Goal: Task Accomplishment & Management: Use online tool/utility

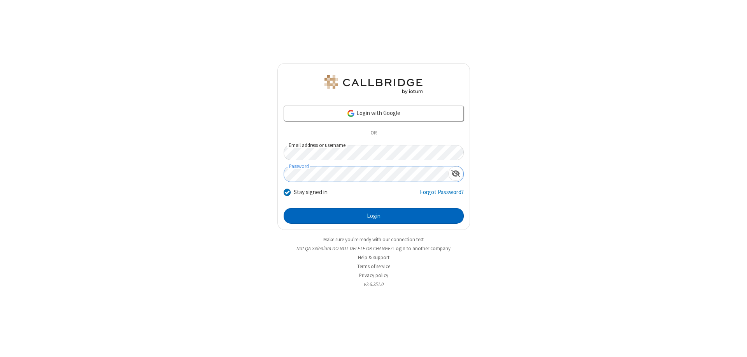
click at [374, 216] on button "Login" at bounding box center [374, 216] width 180 height 16
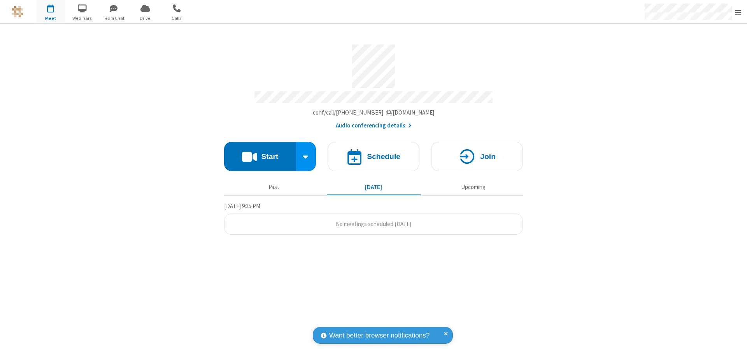
click at [260, 153] on button "Start" at bounding box center [260, 156] width 72 height 29
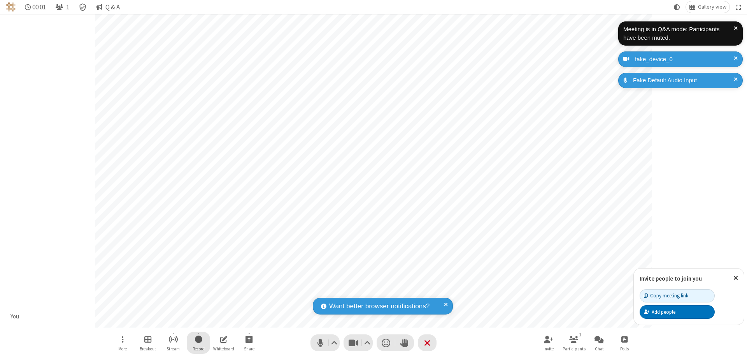
click at [198, 342] on span "Start recording" at bounding box center [198, 339] width 7 height 10
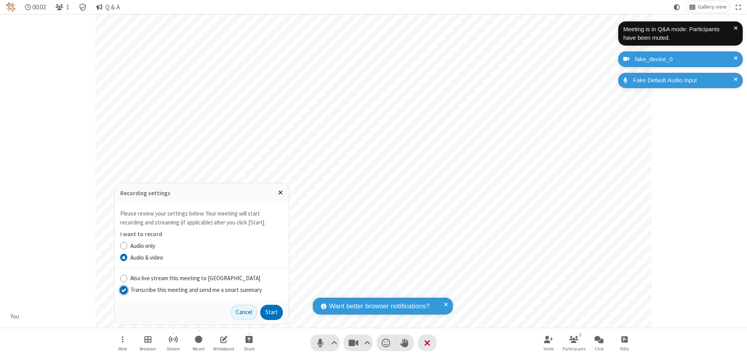
click at [123, 289] on input "Transcribe this meeting and send me a smart summary" at bounding box center [123, 289] width 7 height 8
click at [272, 312] on button "Start" at bounding box center [271, 312] width 23 height 16
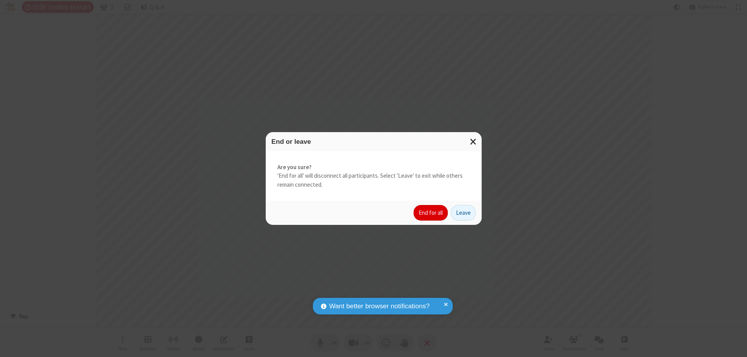
click at [431, 213] on button "End for all" at bounding box center [431, 213] width 34 height 16
